Goal: Use online tool/utility: Use online tool/utility

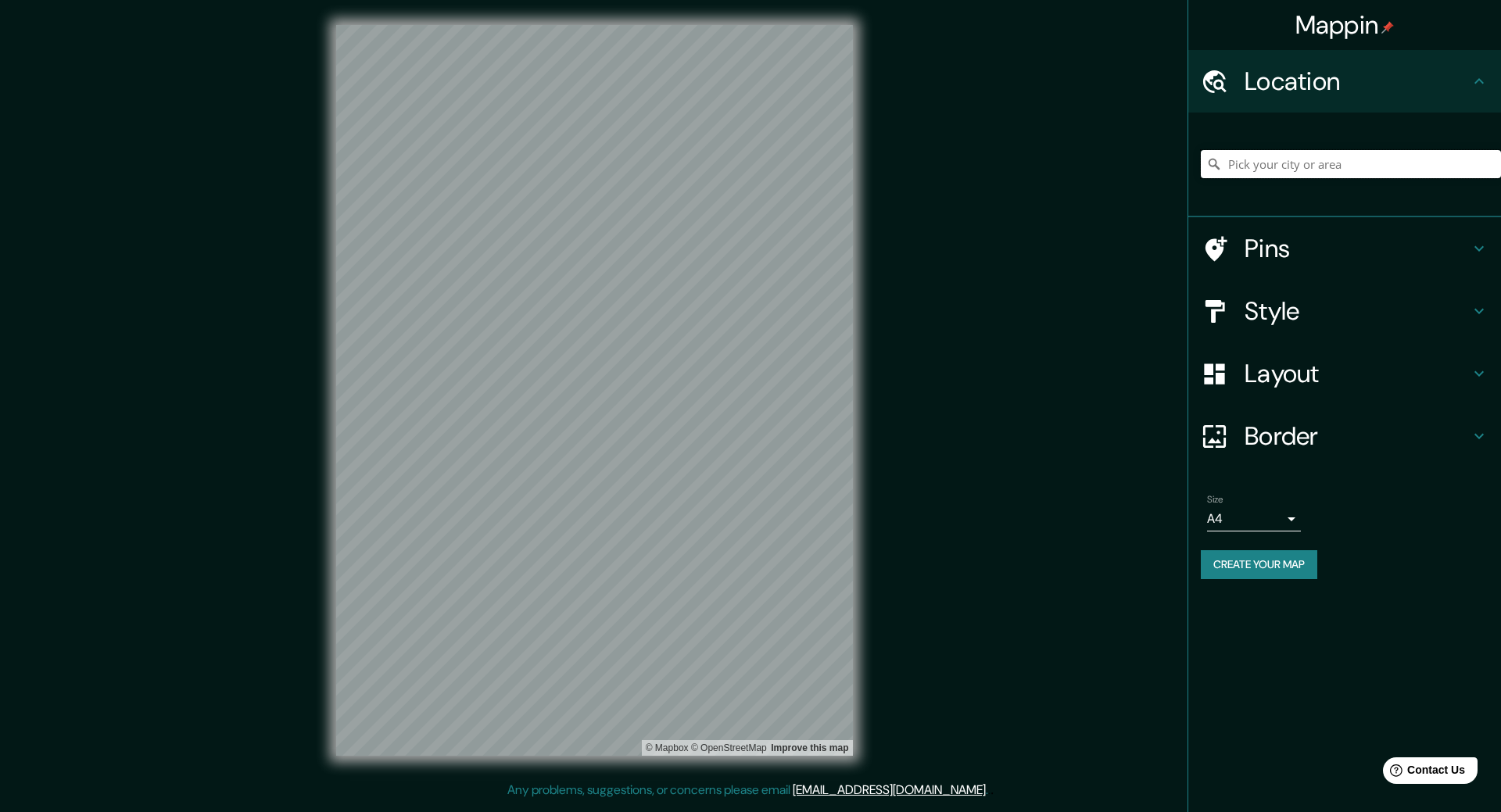
click at [1289, 170] on input "Pick your city or area" at bounding box center [1350, 164] width 300 height 28
drag, startPoint x: 1326, startPoint y: 170, endPoint x: 1167, endPoint y: 165, distance: 159.1
click at [1167, 165] on div "Mappin Location chatellerualt Pins Style Layout Border Choose a border. Hint : …" at bounding box center [750, 403] width 1501 height 806
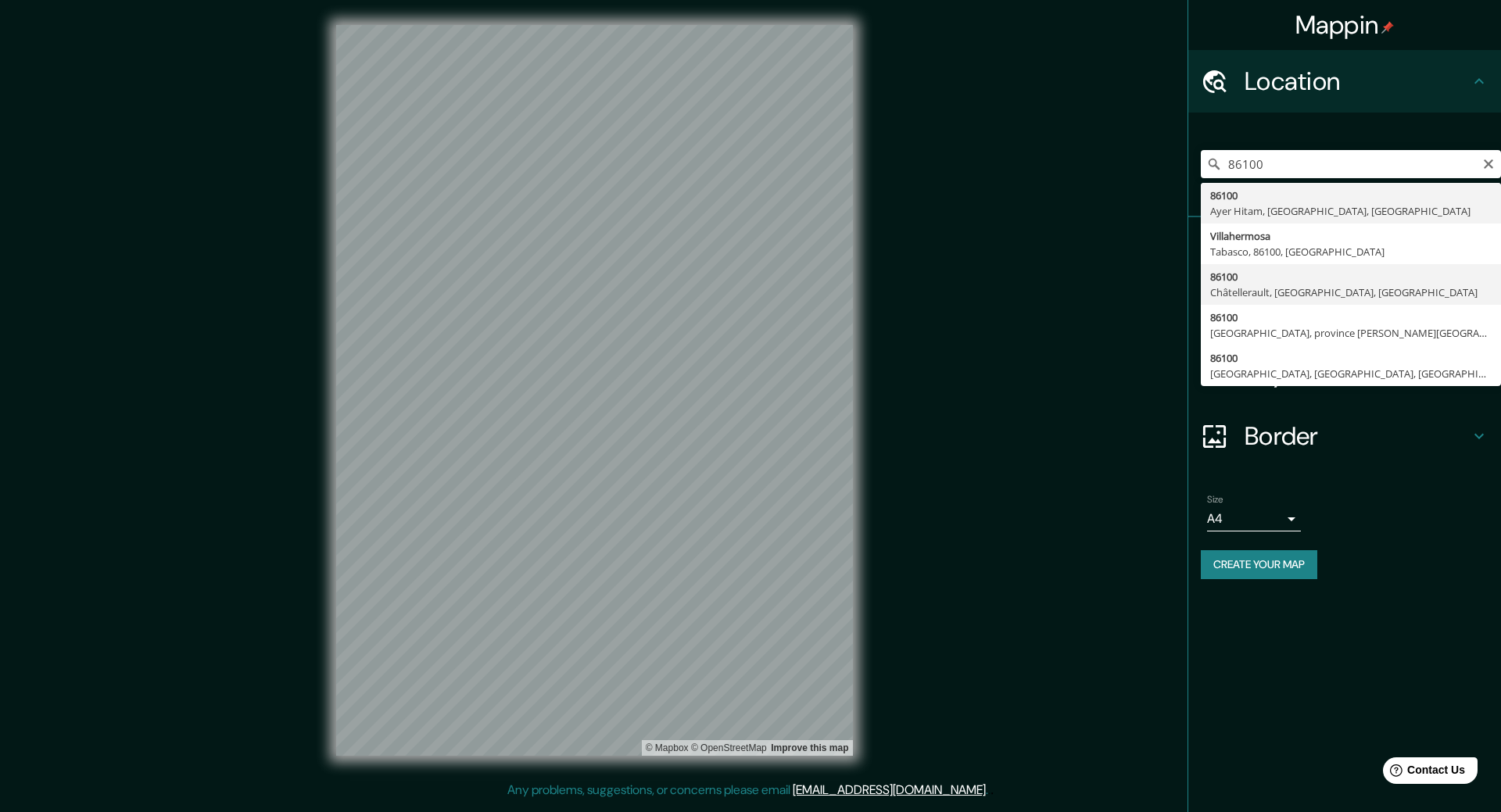
type input "86100, [GEOGRAPHIC_DATA], [GEOGRAPHIC_DATA], [GEOGRAPHIC_DATA]"
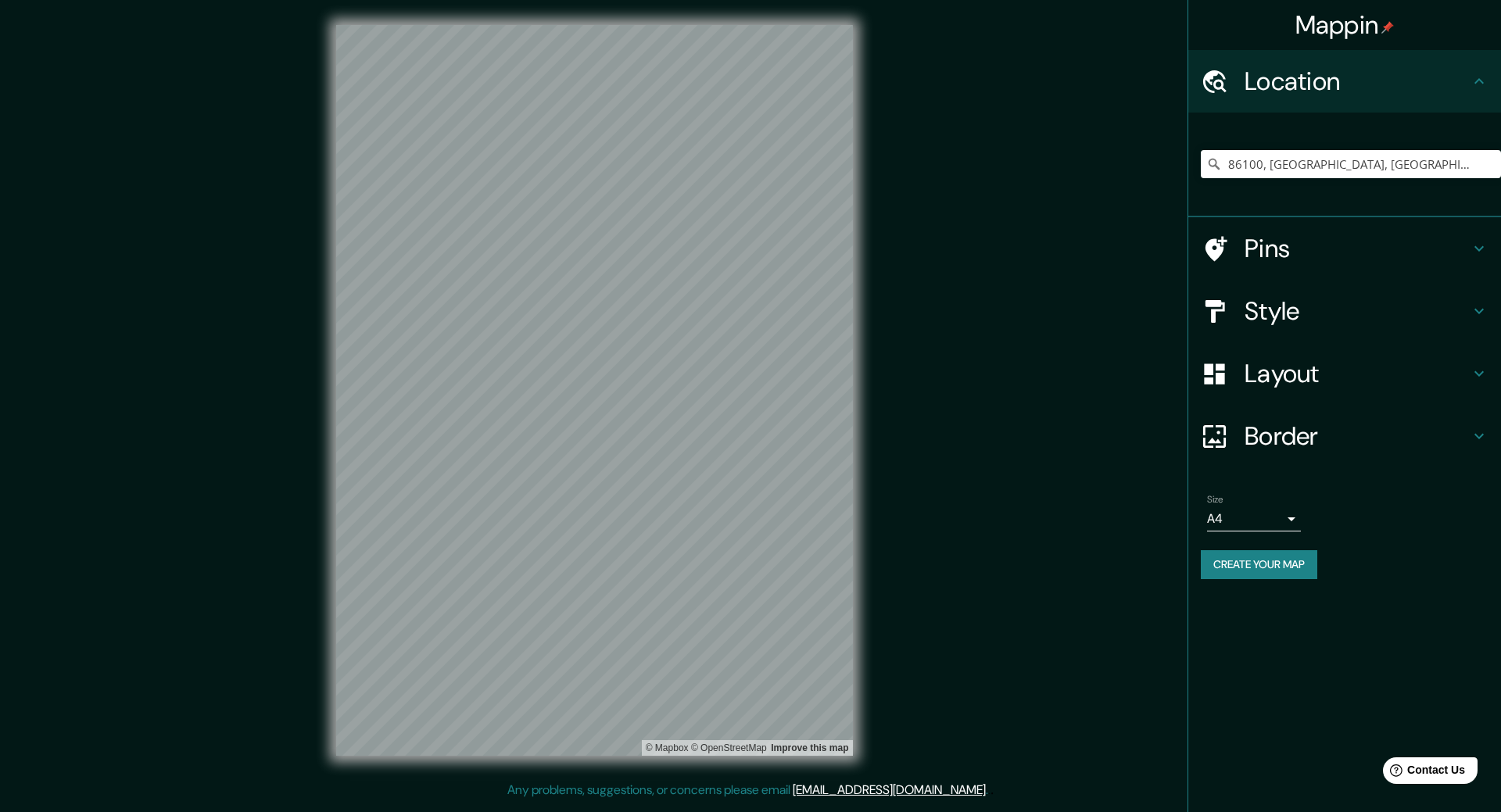
click at [1278, 432] on h4 "Border" at bounding box center [1356, 436] width 225 height 32
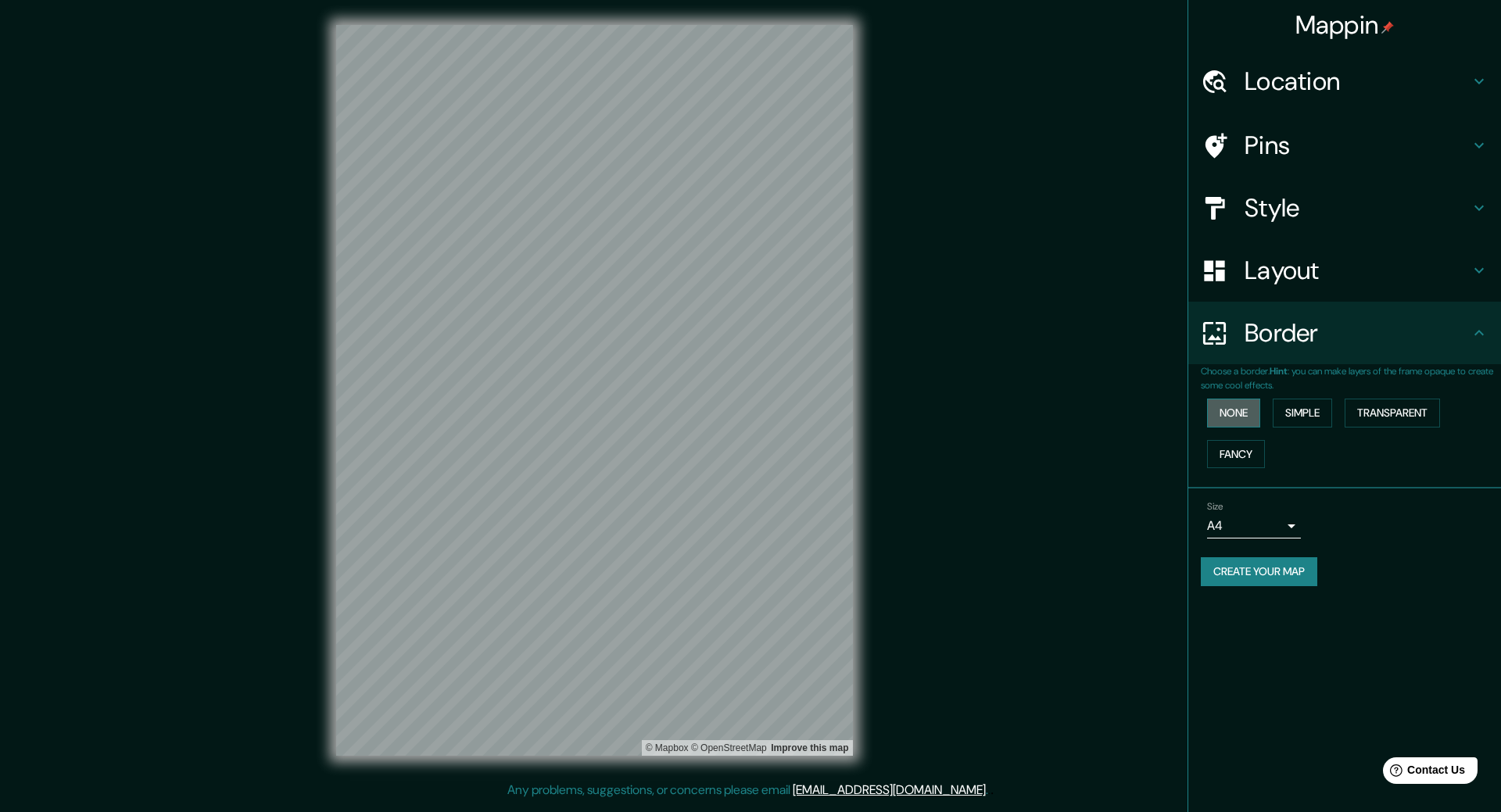
click at [1240, 416] on button "None" at bounding box center [1234, 412] width 54 height 29
click at [1281, 416] on button "Simple" at bounding box center [1303, 412] width 59 height 29
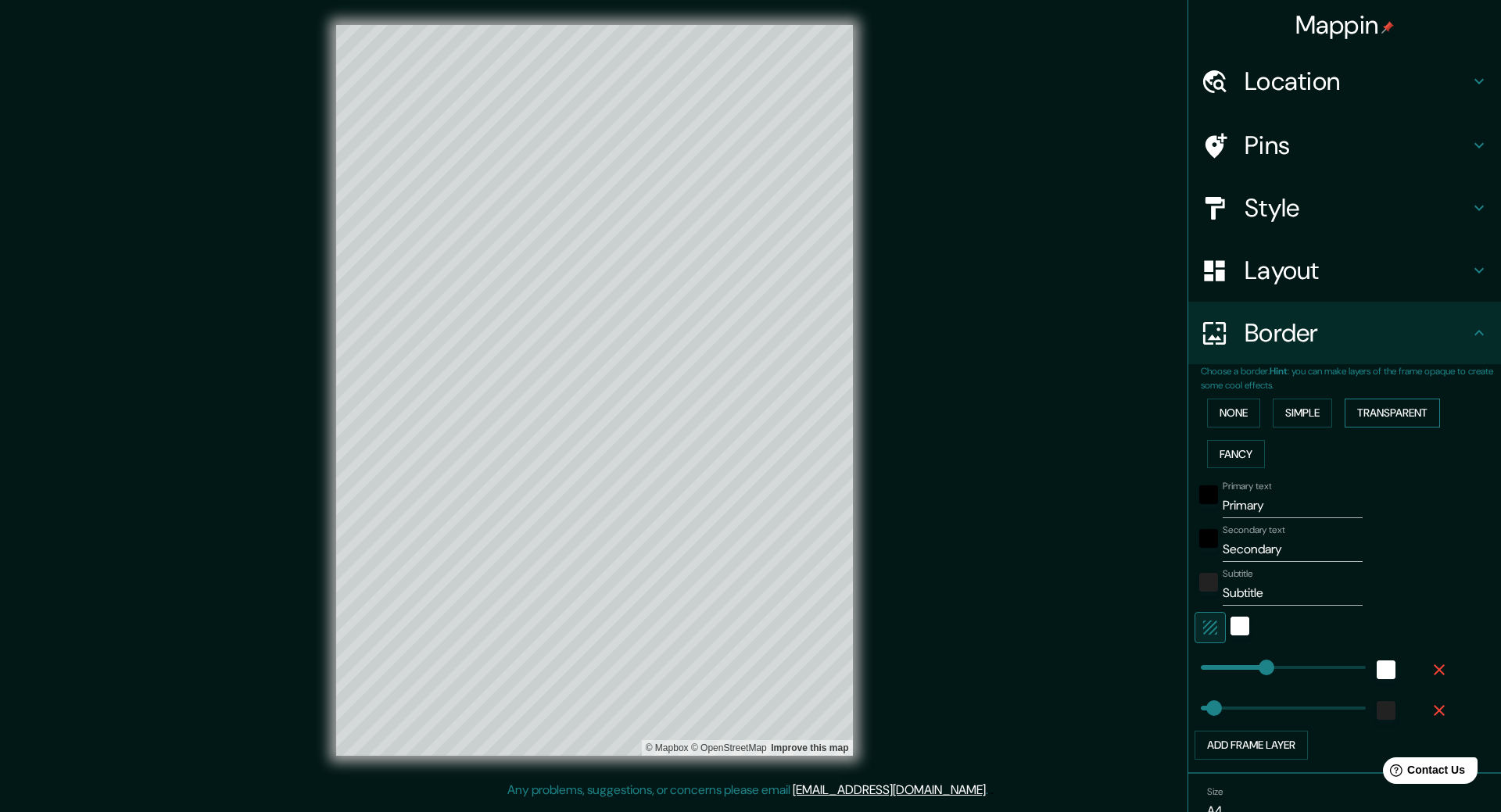
click at [1400, 423] on button "Transparent" at bounding box center [1392, 412] width 95 height 29
click at [1235, 453] on button "Fancy" at bounding box center [1236, 454] width 58 height 29
click at [1374, 412] on button "Transparent" at bounding box center [1392, 412] width 95 height 29
drag, startPoint x: 1263, startPoint y: 509, endPoint x: 1155, endPoint y: 504, distance: 108.1
click at [1165, 509] on div "Mappin Location 86100, [GEOGRAPHIC_DATA], [GEOGRAPHIC_DATA], [GEOGRAPHIC_DATA] …" at bounding box center [750, 403] width 1501 height 806
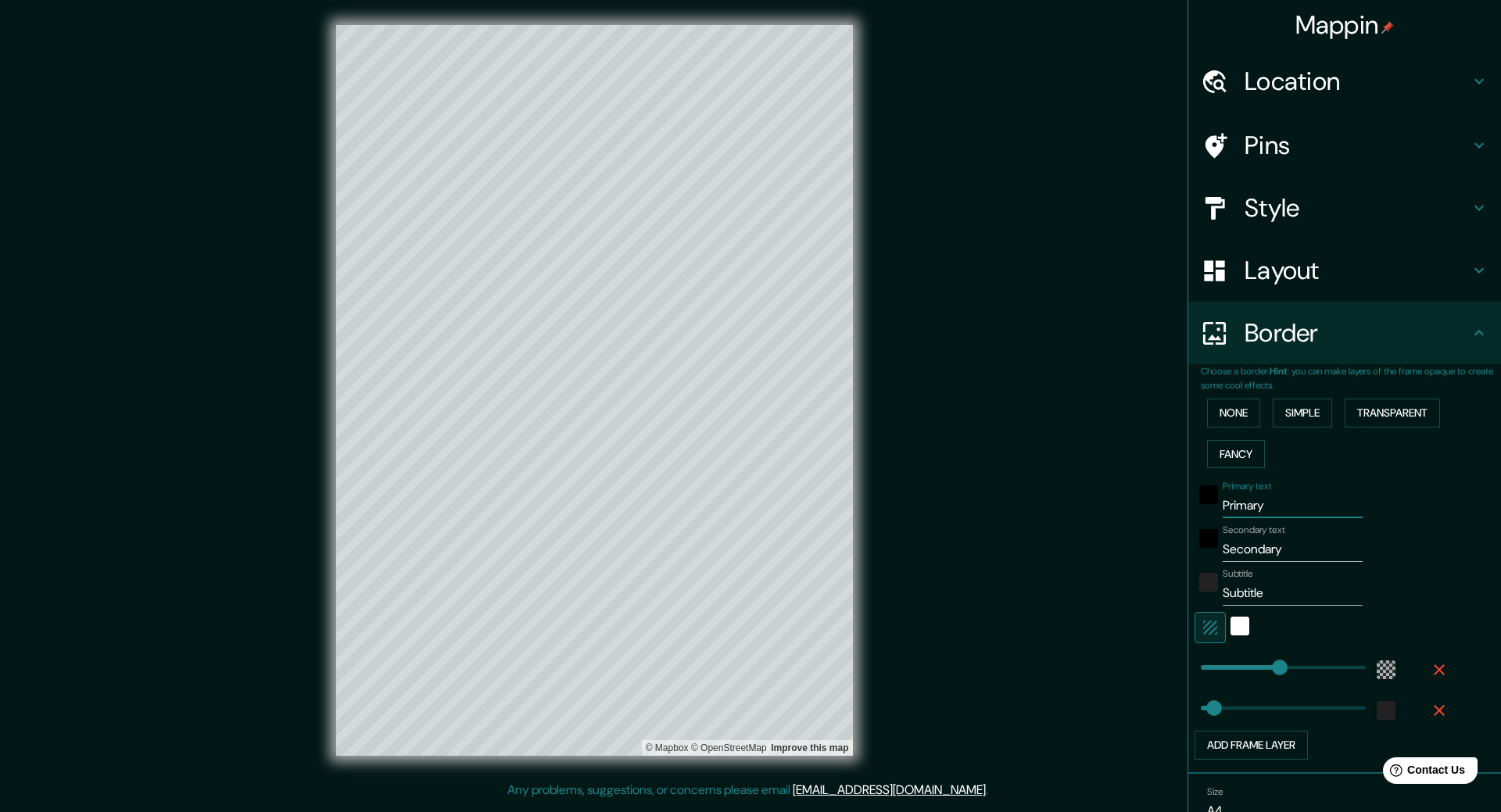
type input "C"
type input "317"
type input "53"
type input "Ch"
type input "317"
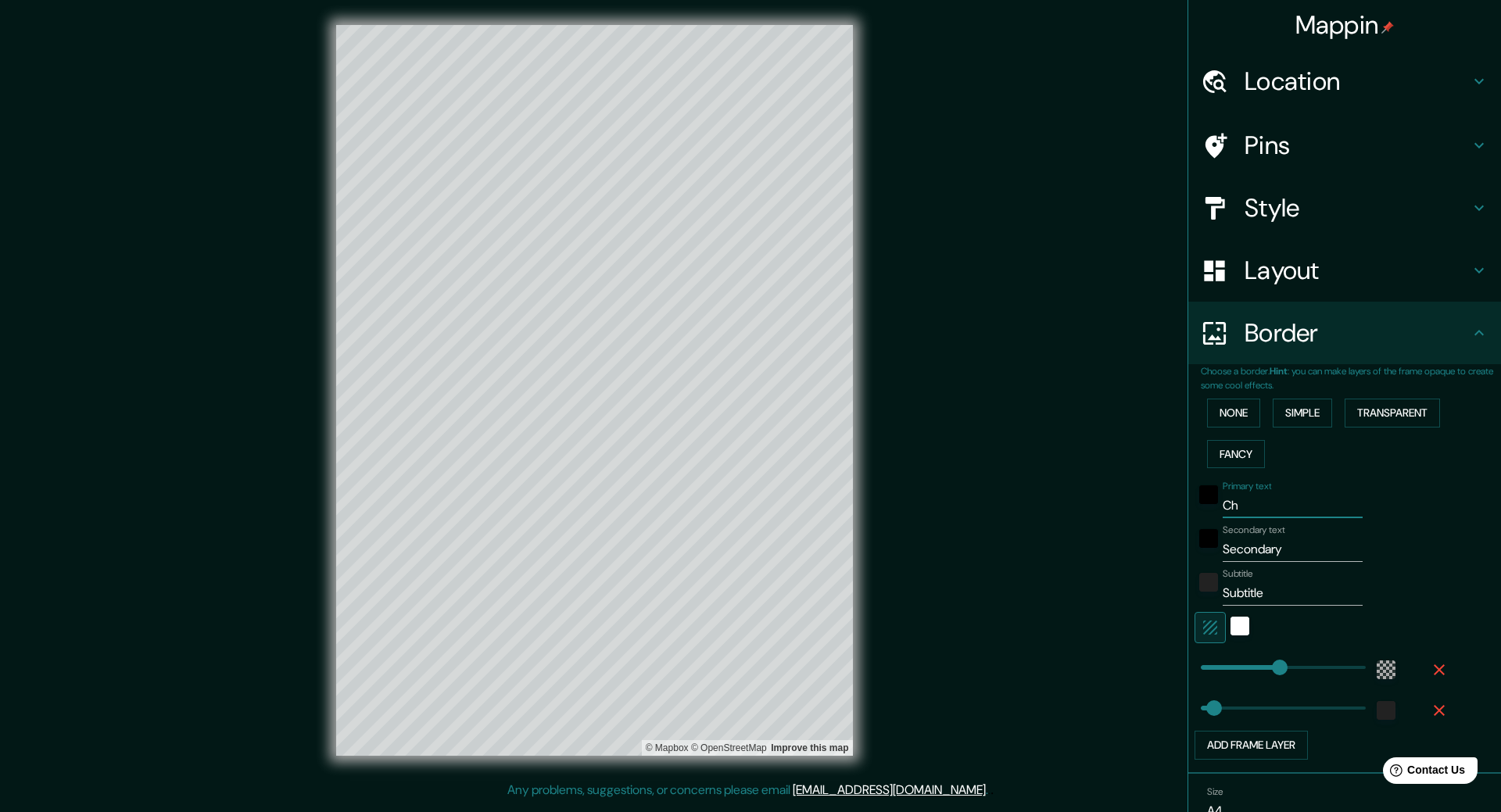
type input "53"
type input "Chat"
type input "317"
type input "53"
type input "Chatel"
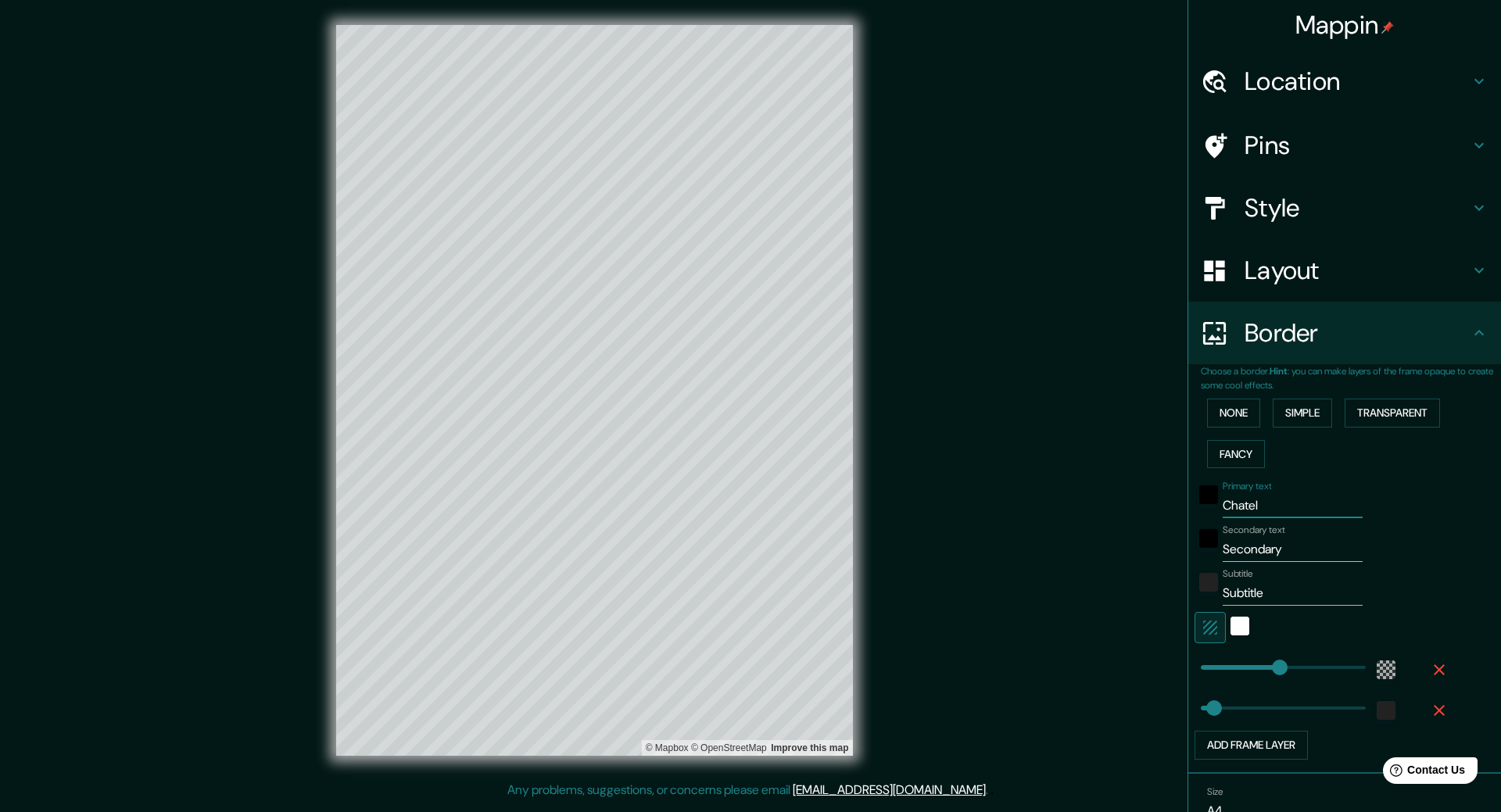
type input "317"
type input "53"
type input "Chatell"
type input "317"
type input "53"
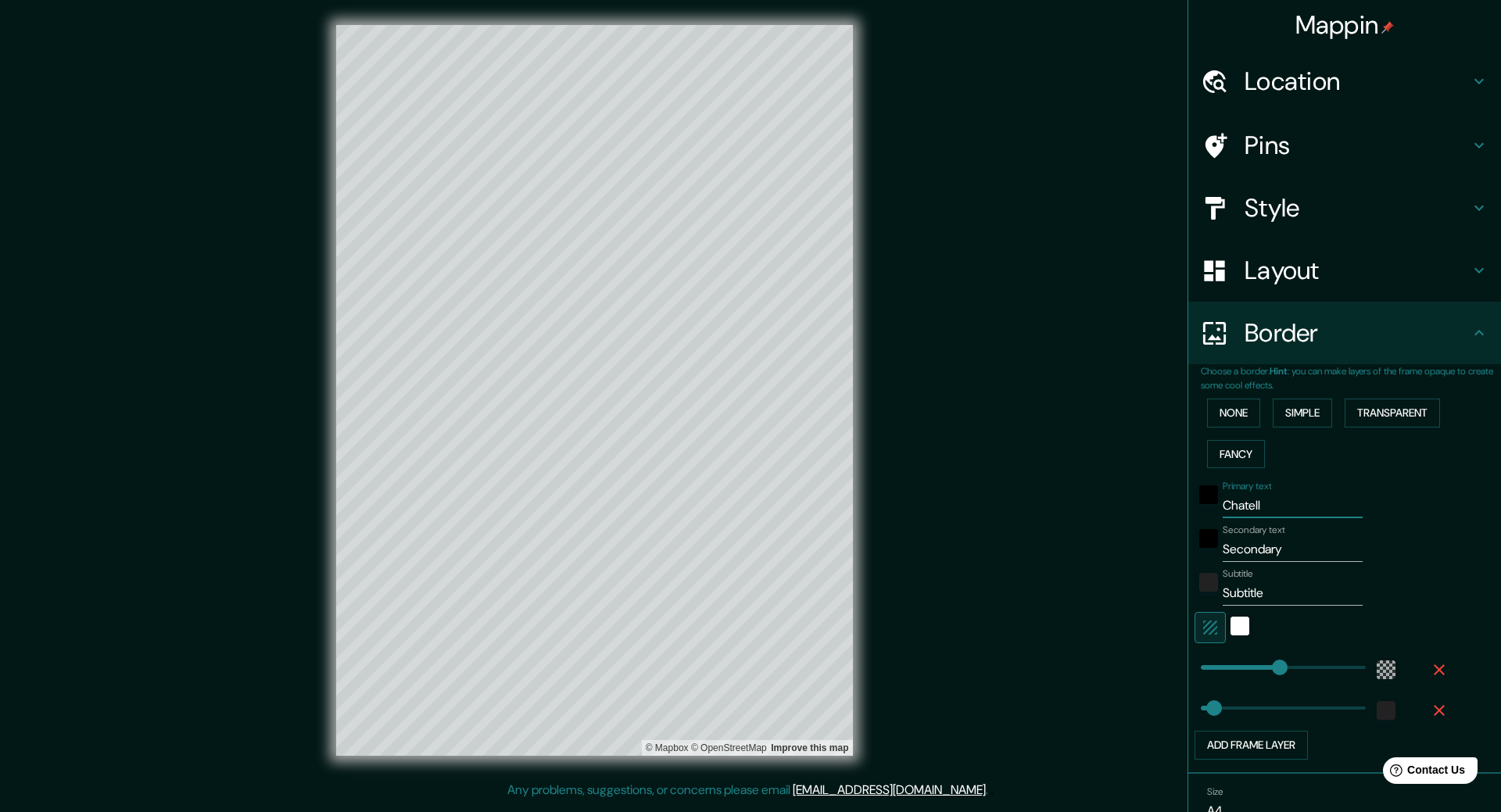
type input "[PERSON_NAME]"
type input "317"
type input "53"
type input "Chateller"
type input "317"
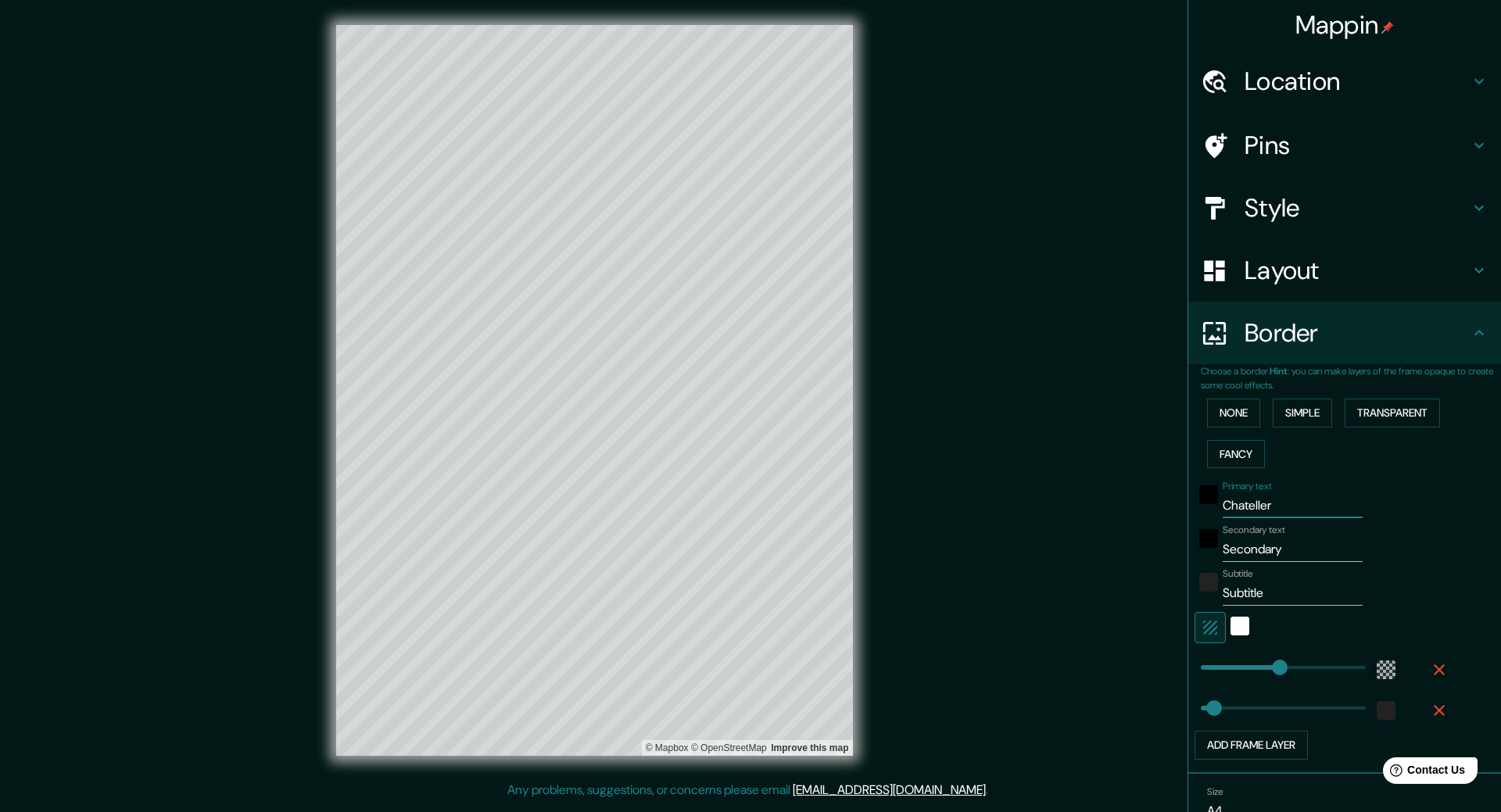
type input "53"
type input "Chatellerau"
type input "317"
type input "53"
type input "Chatellerault"
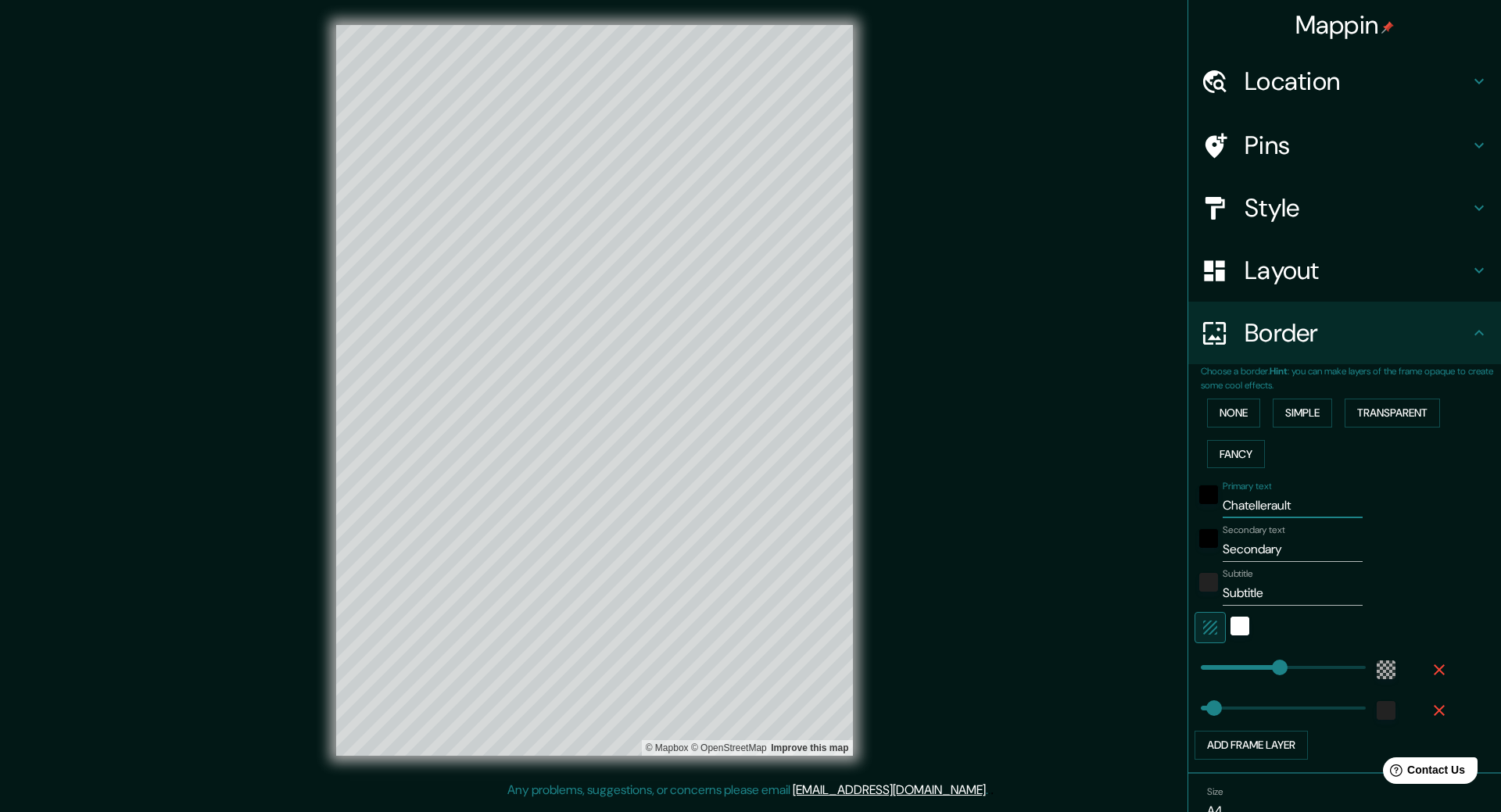
type input "317"
type input "53"
type input "Châtellerault"
type input "317"
type input "53"
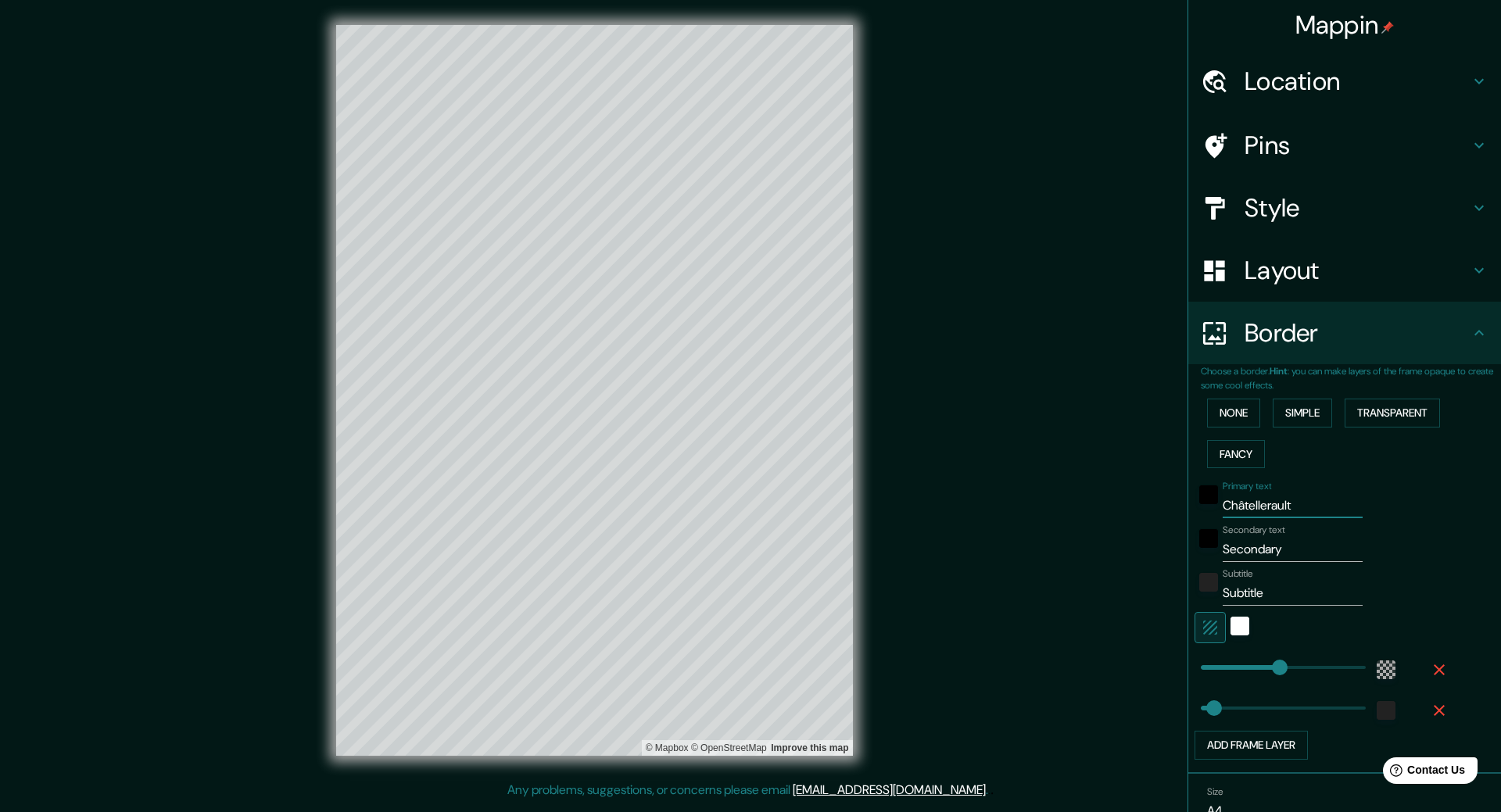
type input "Châtellerault"
drag, startPoint x: 1277, startPoint y: 553, endPoint x: 1193, endPoint y: 552, distance: 84.0
click at [1195, 552] on div "Secondary text Secondary" at bounding box center [1323, 543] width 257 height 38
type input "vi"
type input "317"
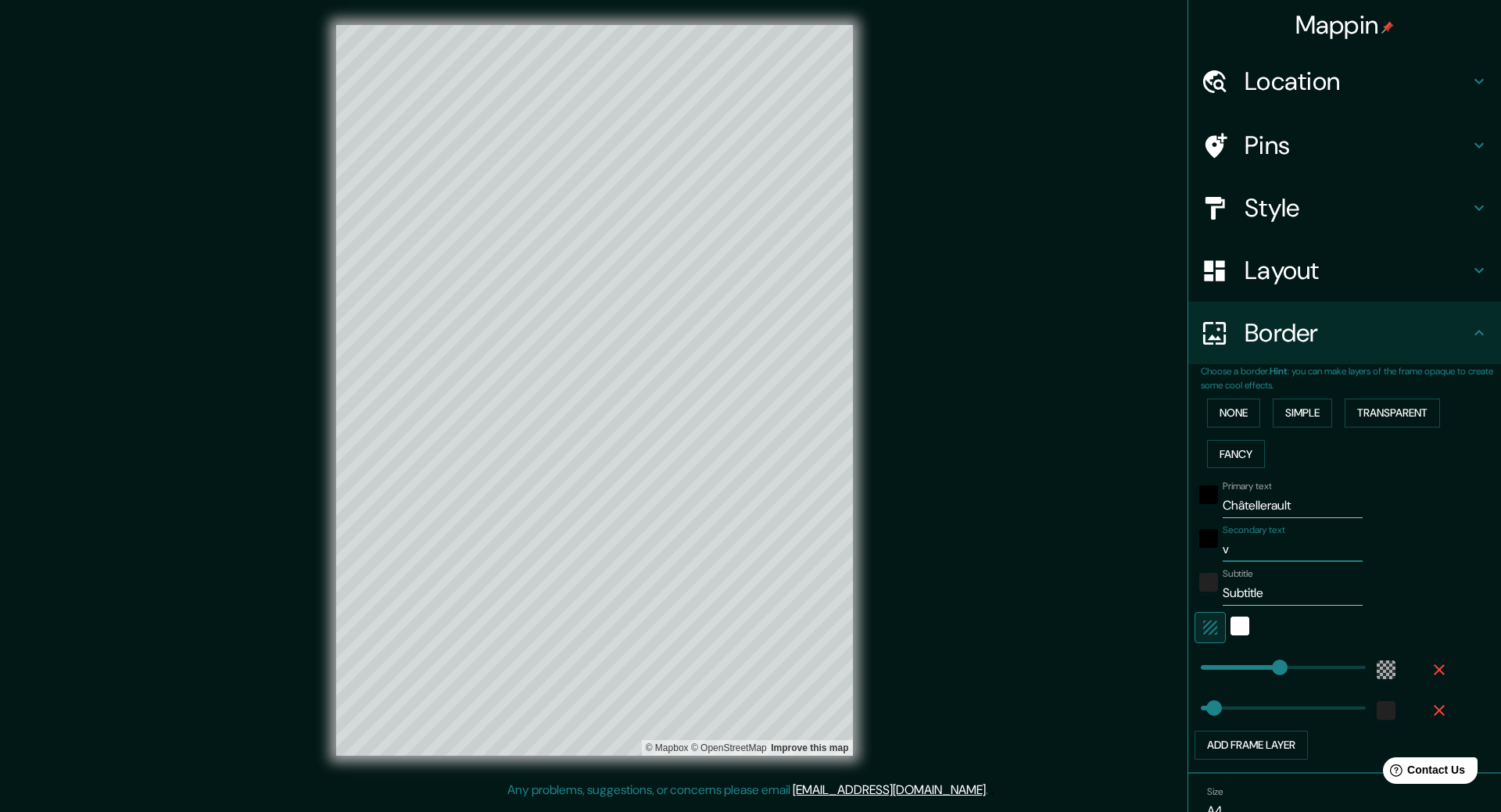
type input "53"
type input "vie"
type input "317"
type input "53"
type input "vien"
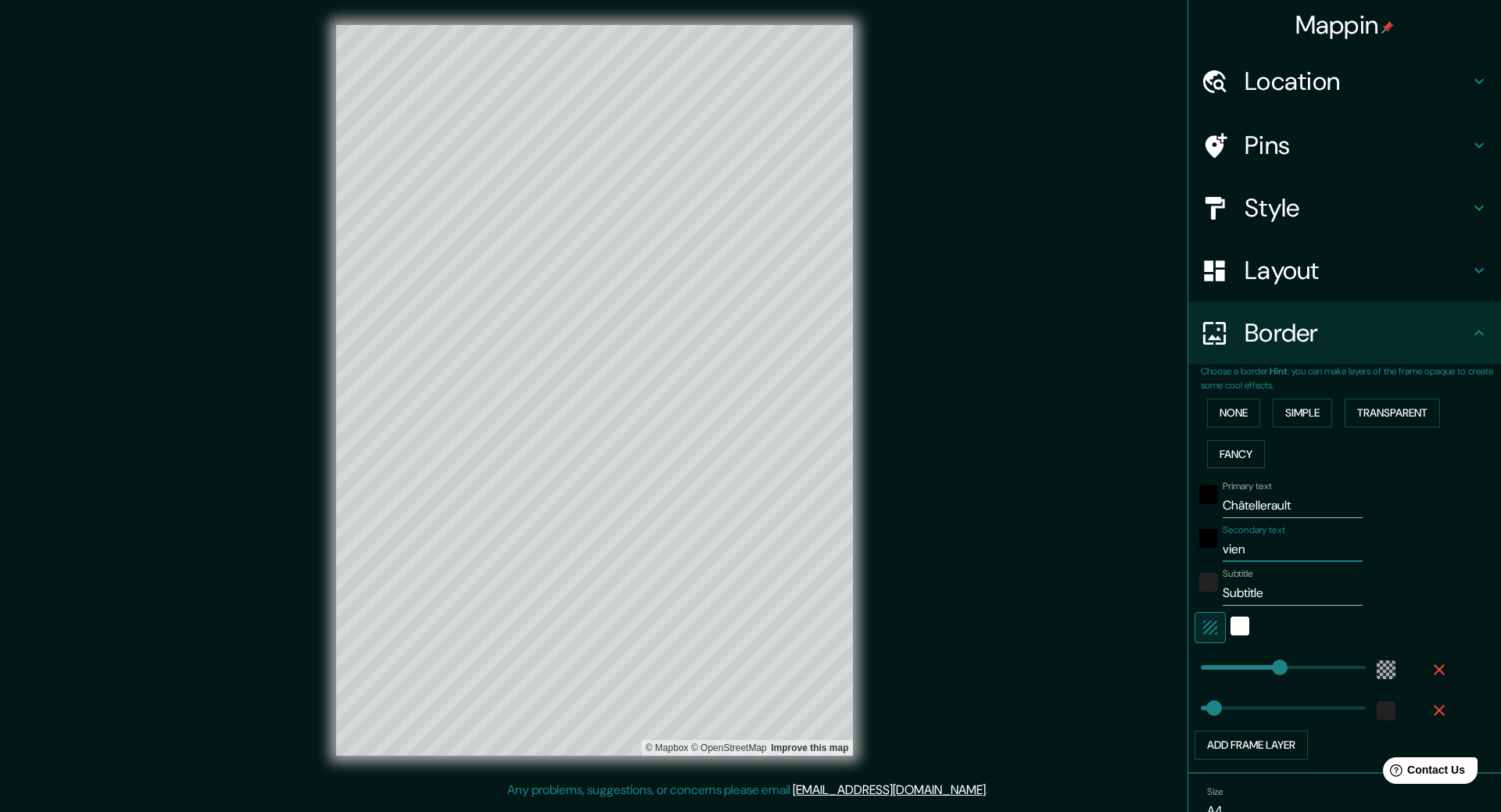
type input "317"
type input "53"
type input "vienne"
type input "317"
type input "53"
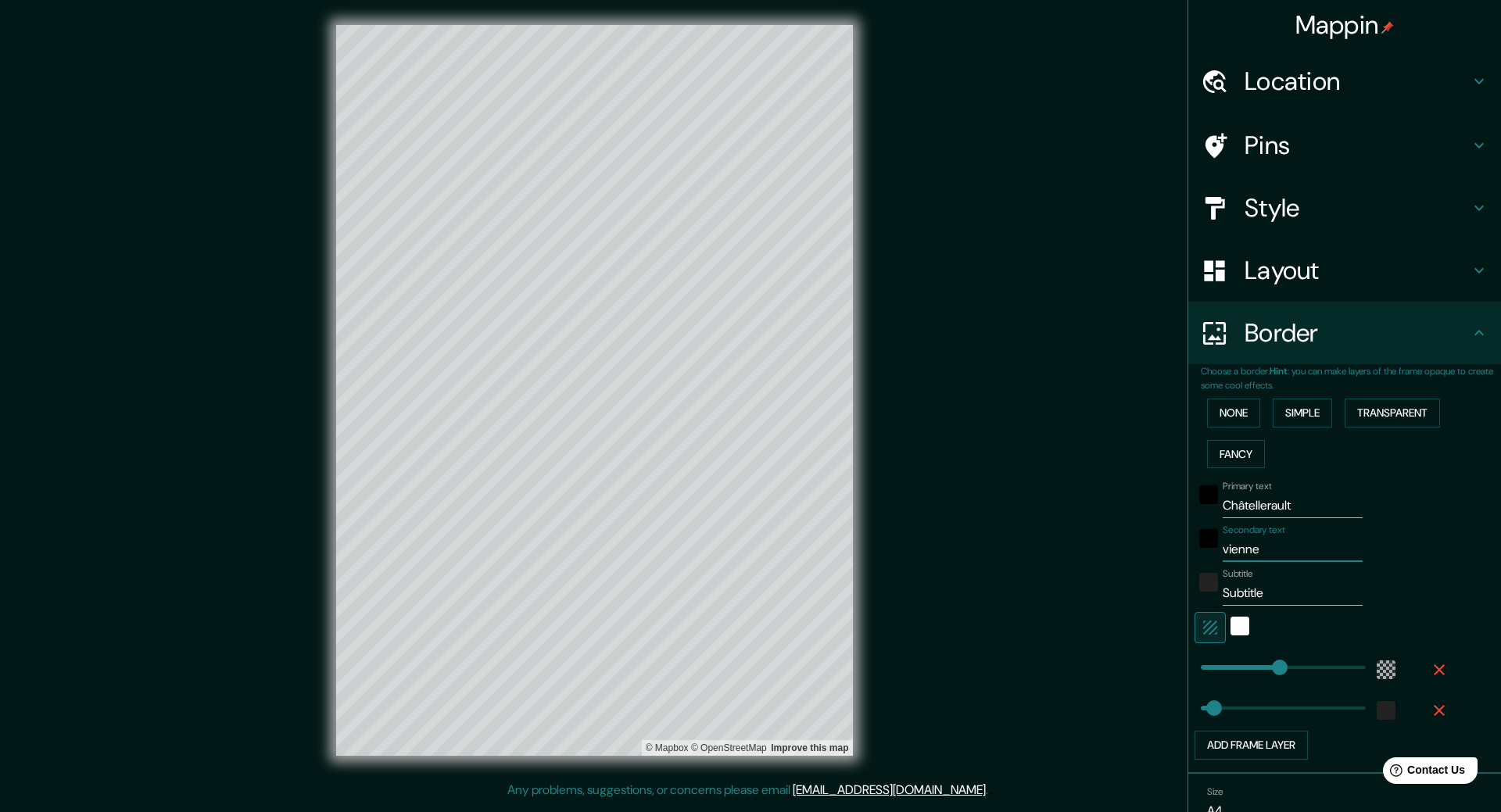
type input "vienne"
drag, startPoint x: 1267, startPoint y: 599, endPoint x: 1137, endPoint y: 601, distance: 130.0
click at [1138, 601] on div "Mappin Location 86100, [GEOGRAPHIC_DATA], [GEOGRAPHIC_DATA], [GEOGRAPHIC_DATA] …" at bounding box center [750, 403] width 1501 height 806
type input "317"
type input "53"
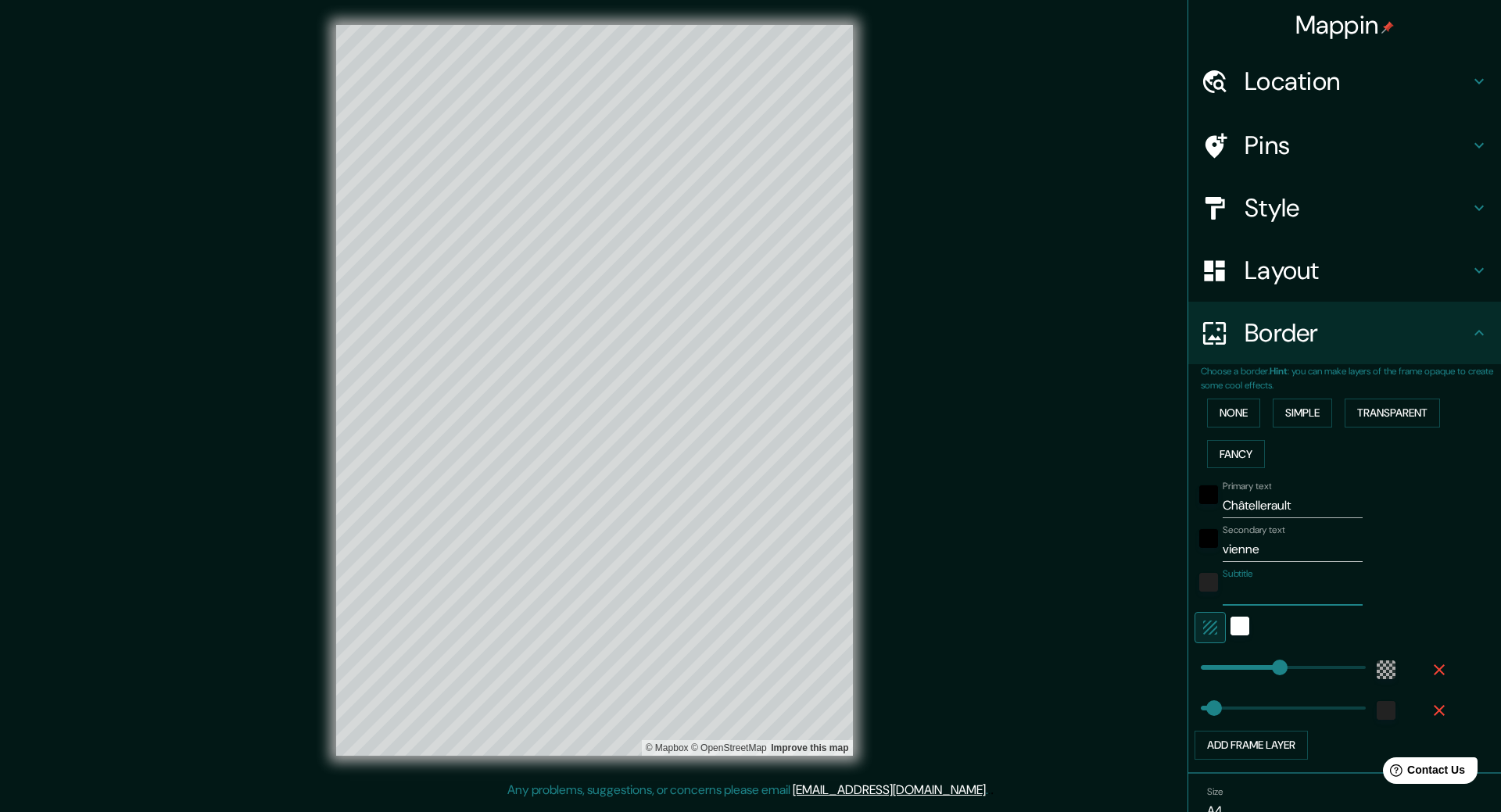
type input "317"
type input "329"
type input "53"
type input "304"
drag, startPoint x: 1274, startPoint y: 669, endPoint x: 1265, endPoint y: 668, distance: 9.1
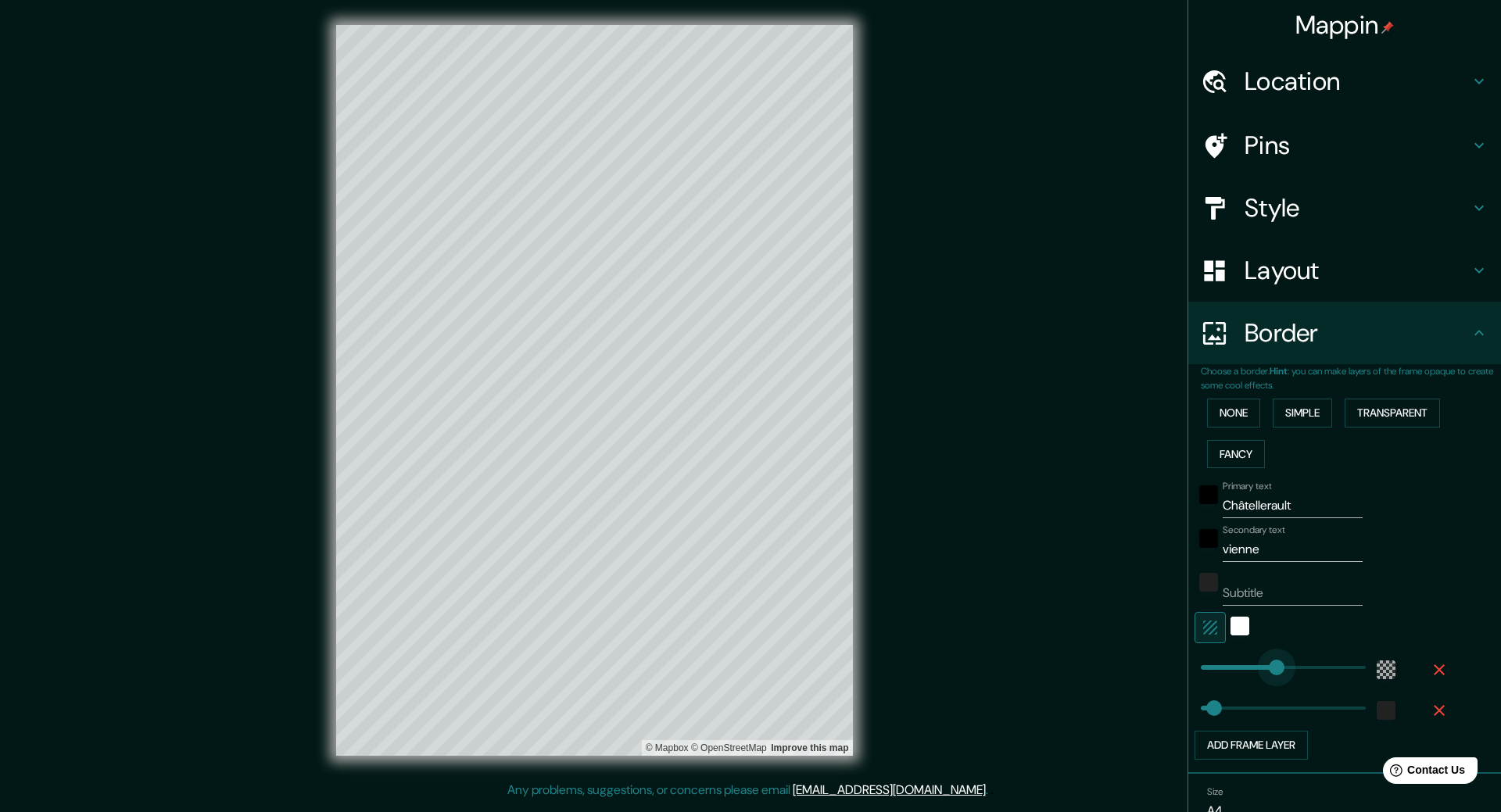
type input "53"
type input "264"
drag, startPoint x: 1265, startPoint y: 668, endPoint x: 1255, endPoint y: 667, distance: 10.0
type input "53"
type input "242"
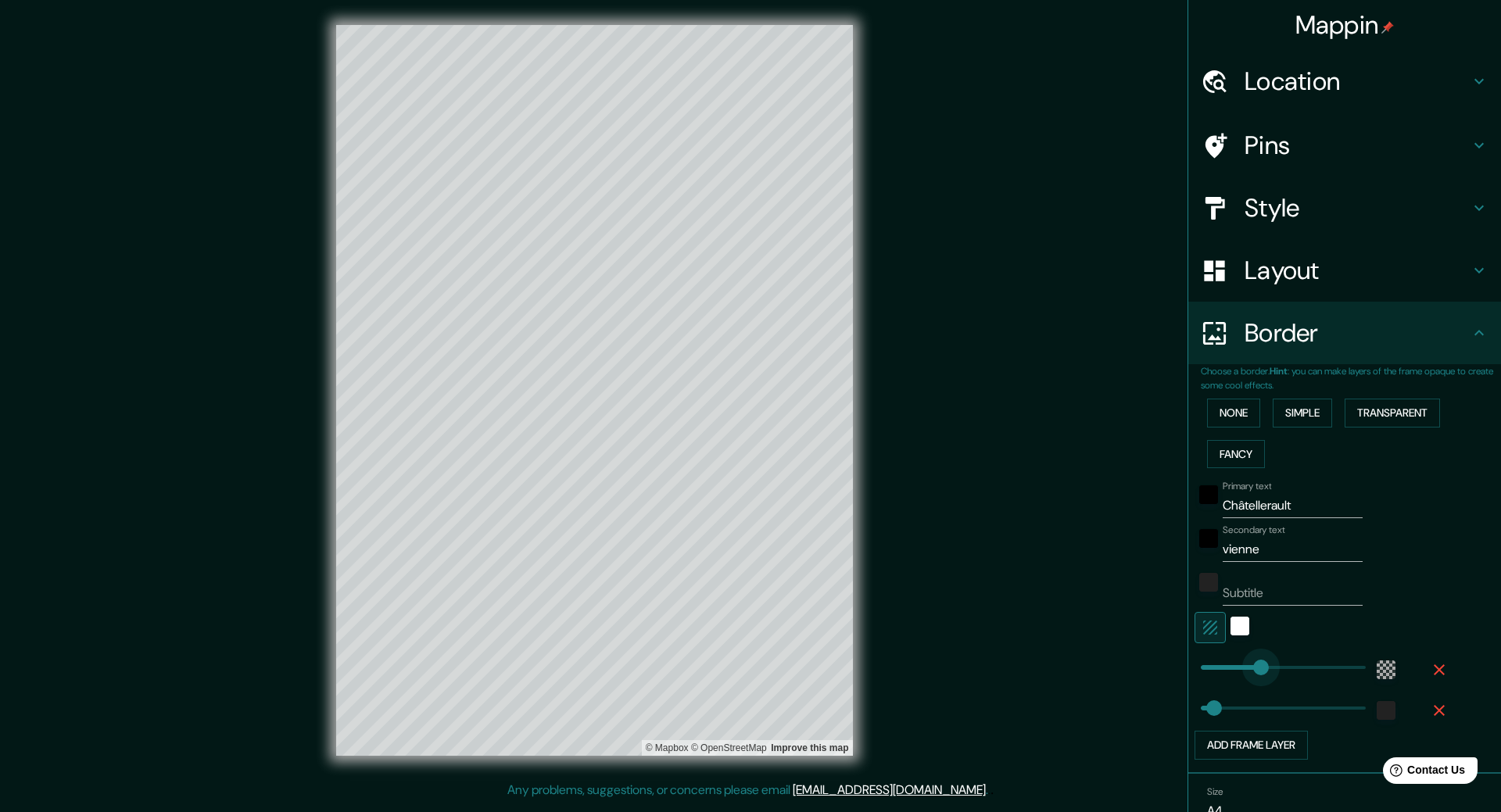
type input "53"
type input "242"
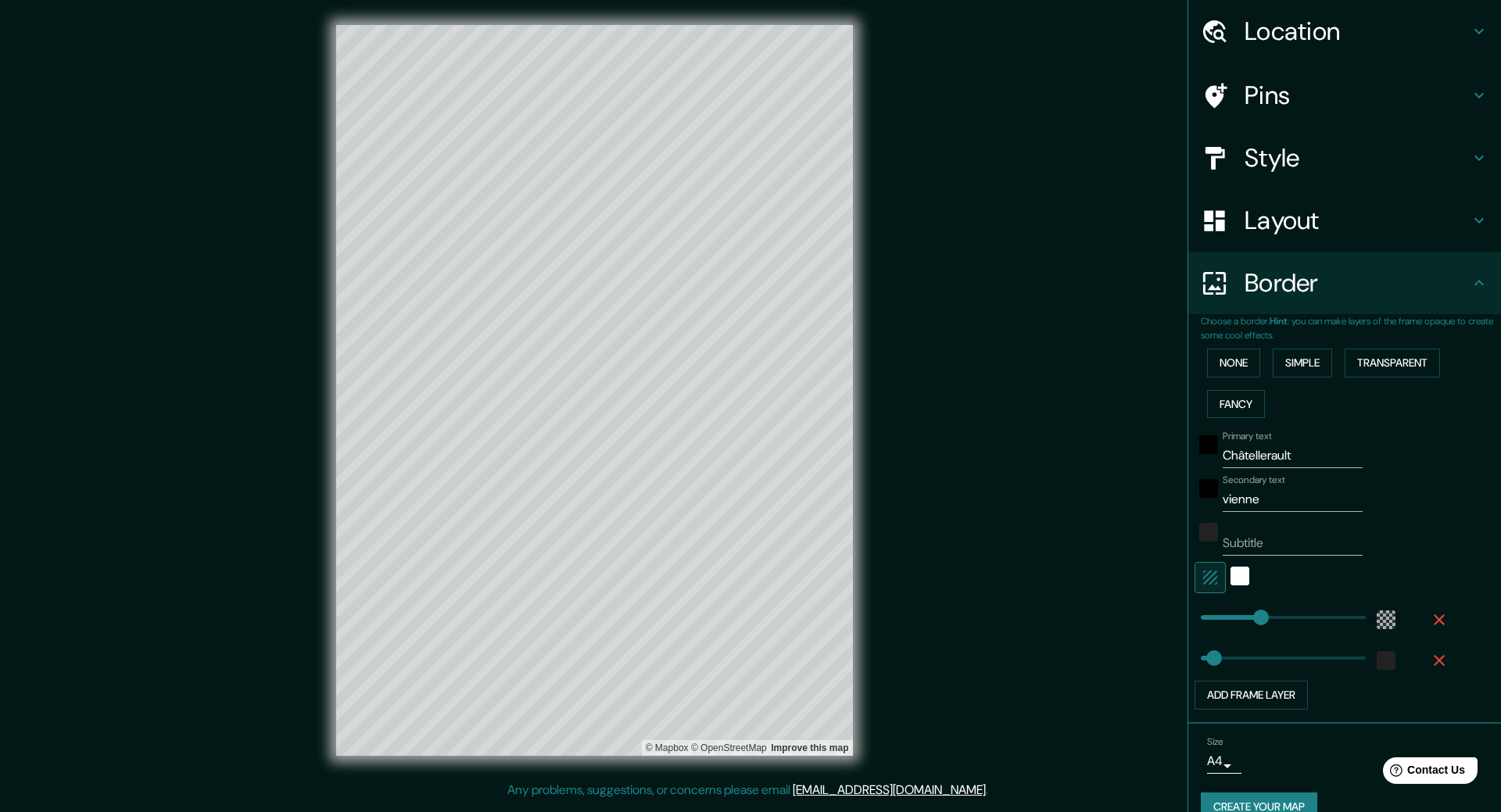
scroll to position [77, 0]
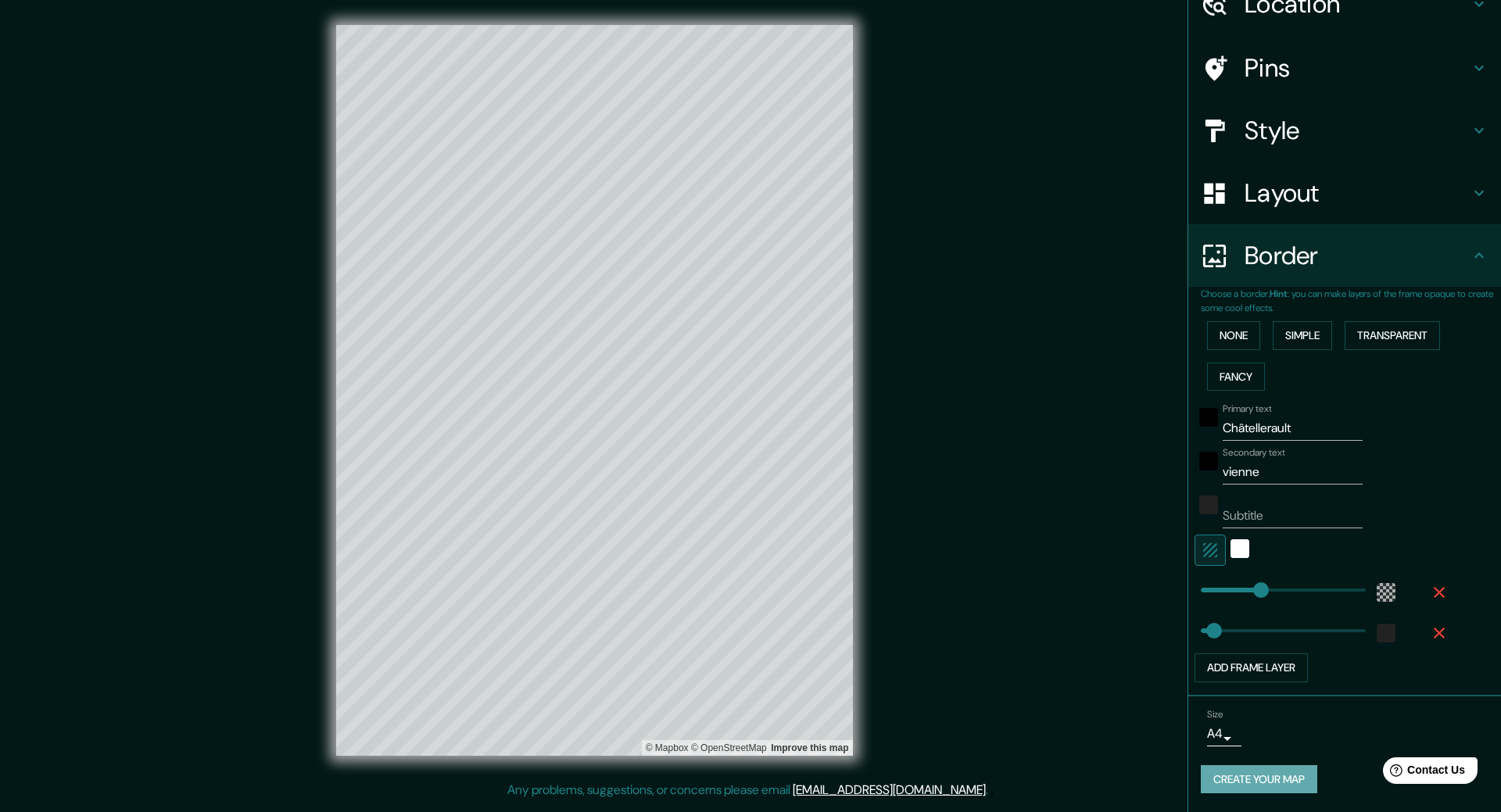
click at [1244, 787] on button "Create your map" at bounding box center [1258, 779] width 116 height 29
click at [1202, 738] on body "Mappin Location 86100, [GEOGRAPHIC_DATA], [GEOGRAPHIC_DATA], [GEOGRAPHIC_DATA] …" at bounding box center [750, 406] width 1501 height 812
click at [1207, 724] on li "A4" at bounding box center [1210, 723] width 76 height 28
click at [1249, 787] on div "Create your map" at bounding box center [1344, 779] width 288 height 29
